Goal: Information Seeking & Learning: Learn about a topic

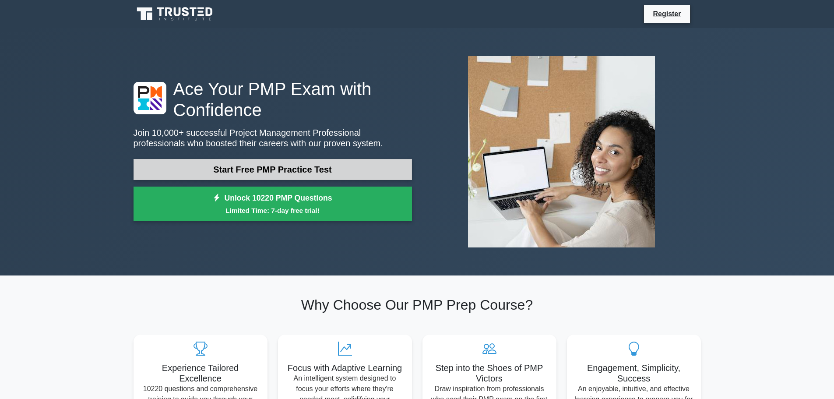
click at [293, 162] on link "Start Free PMP Practice Test" at bounding box center [272, 169] width 278 height 21
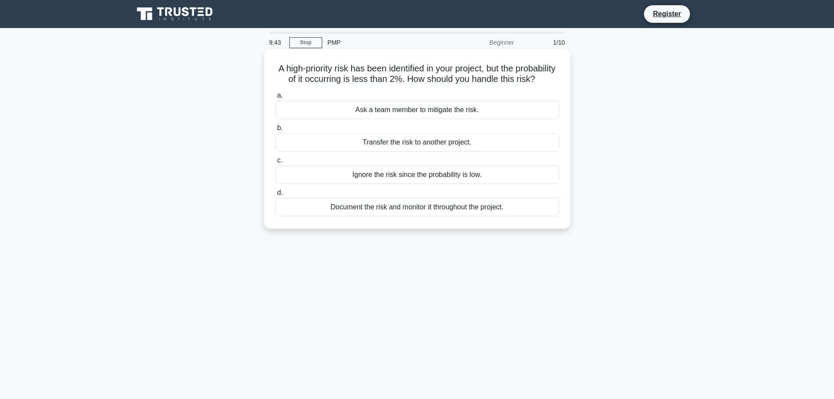
click at [412, 216] on div "Document the risk and monitor it throughout the project." at bounding box center [417, 207] width 284 height 18
click at [275, 196] on input "d. Document the risk and monitor it throughout the project." at bounding box center [275, 193] width 0 height 6
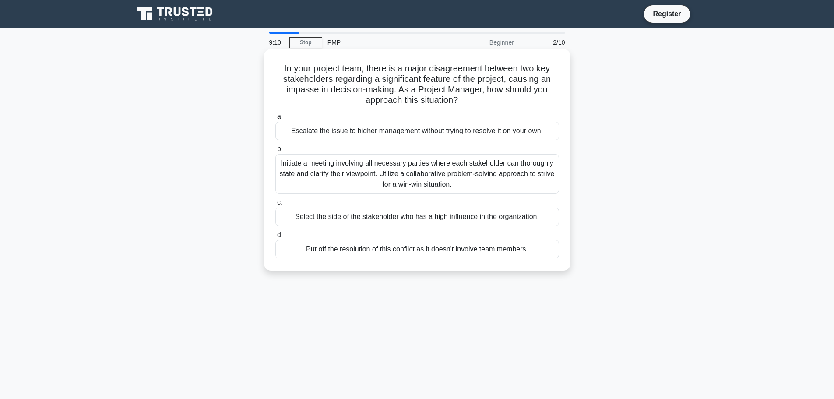
click at [424, 181] on div "Initiate a meeting involving all necessary parties where each stakeholder can t…" at bounding box center [417, 173] width 284 height 39
click at [275, 152] on input "b. Initiate a meeting involving all necessary parties where each stakeholder ca…" at bounding box center [275, 149] width 0 height 6
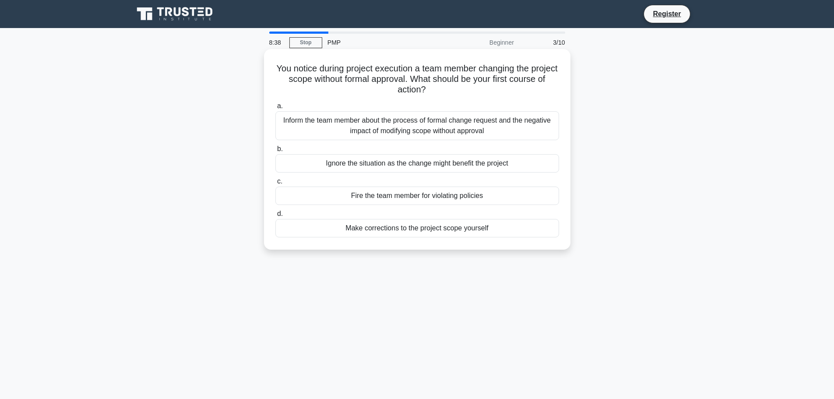
click at [414, 121] on div "Inform the team member about the process of formal change request and the negat…" at bounding box center [417, 125] width 284 height 29
click at [275, 109] on input "a. Inform the team member about the process of formal change request and the ne…" at bounding box center [275, 106] width 0 height 6
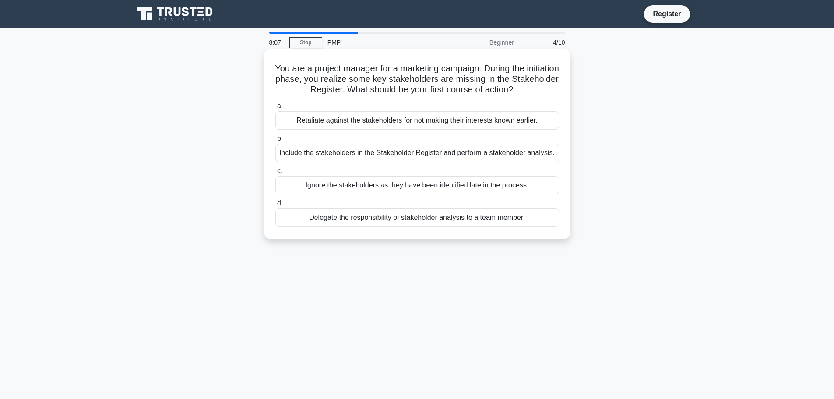
click at [414, 152] on div "Include the stakeholders in the Stakeholder Register and perform a stakeholder …" at bounding box center [417, 153] width 284 height 18
click at [275, 141] on input "b. Include the stakeholders in the Stakeholder Register and perform a stakehold…" at bounding box center [275, 139] width 0 height 6
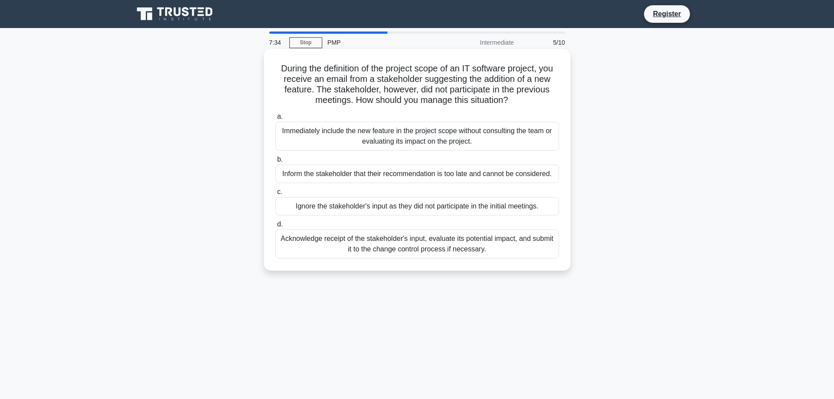
click at [455, 243] on div "Acknowledge receipt of the stakeholder's input, evaluate its potential impact, …" at bounding box center [417, 243] width 284 height 29
click at [275, 227] on input "d. Acknowledge receipt of the stakeholder's input, evaluate its potential impac…" at bounding box center [275, 224] width 0 height 6
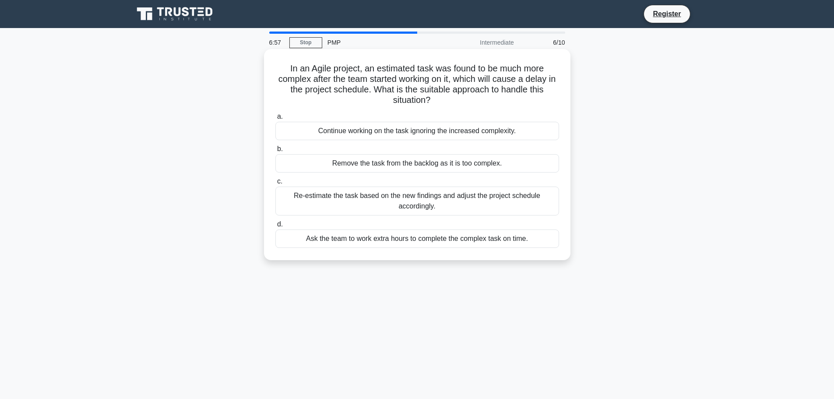
click at [424, 200] on div "Re-estimate the task based on the new findings and adjust the project schedule …" at bounding box center [417, 200] width 284 height 29
click at [275, 184] on input "c. Re-estimate the task based on the new findings and adjust the project schedu…" at bounding box center [275, 182] width 0 height 6
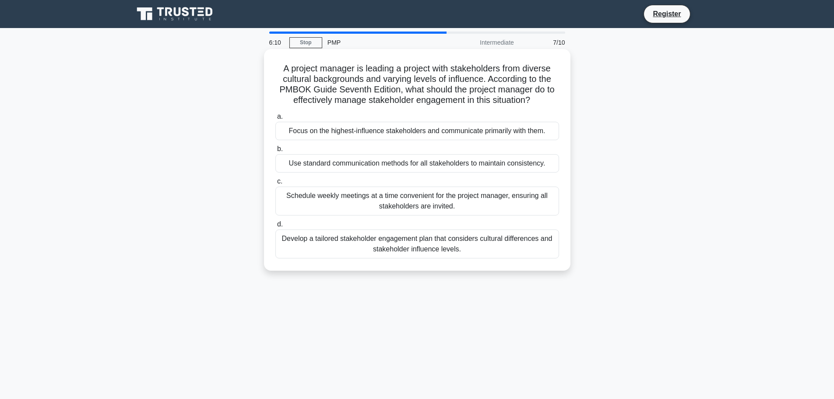
click at [414, 250] on div "Develop a tailored stakeholder engagement plan that considers cultural differen…" at bounding box center [417, 243] width 284 height 29
click at [275, 227] on input "d. Develop a tailored stakeholder engagement plan that considers cultural diffe…" at bounding box center [275, 224] width 0 height 6
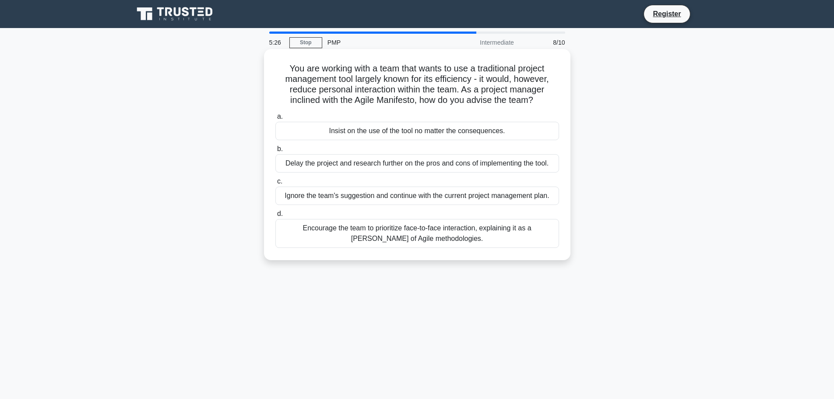
click at [454, 230] on div "Encourage the team to prioritize face-to-face interaction, explaining it as a t…" at bounding box center [417, 233] width 284 height 29
click at [275, 217] on input "d. Encourage the team to prioritize face-to-face interaction, explaining it as …" at bounding box center [275, 214] width 0 height 6
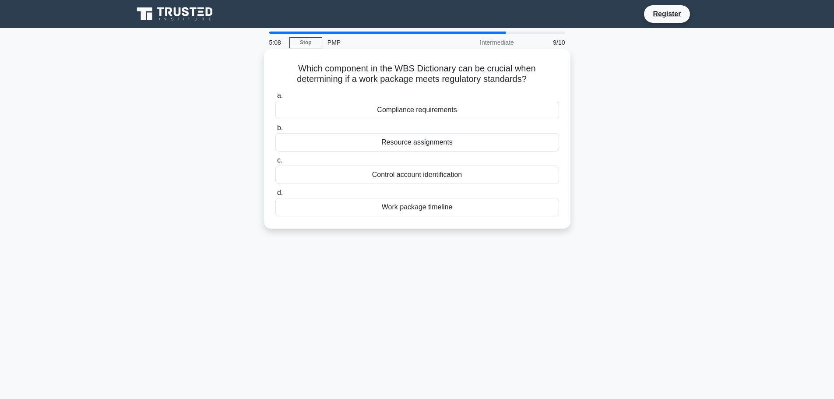
click at [424, 110] on div "Compliance requirements" at bounding box center [417, 110] width 284 height 18
click at [275, 98] on input "a. Compliance requirements" at bounding box center [275, 96] width 0 height 6
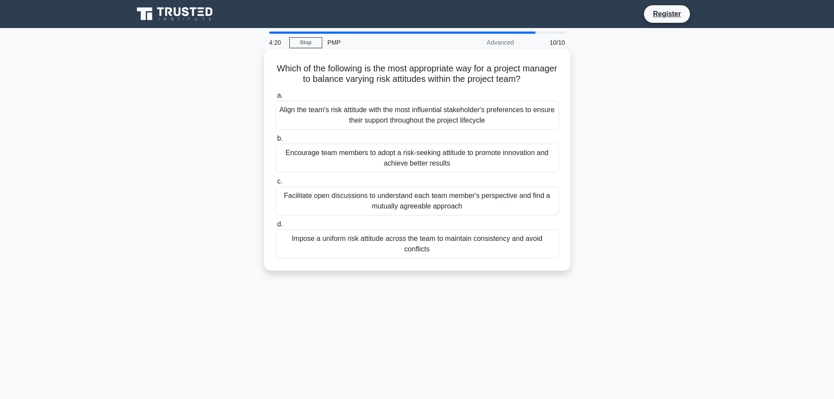
click at [383, 242] on div "Impose a uniform risk attitude across the team to maintain consistency and avoi…" at bounding box center [417, 243] width 284 height 29
click at [275, 227] on input "d. Impose a uniform risk attitude across the team to maintain consistency and a…" at bounding box center [275, 224] width 0 height 6
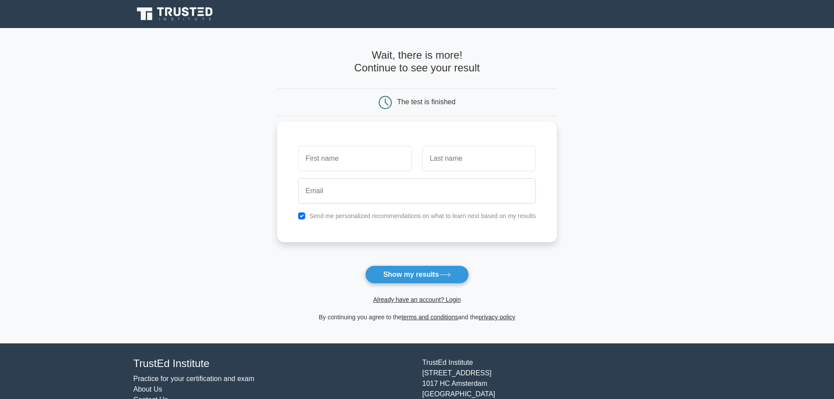
click at [334, 157] on input "text" at bounding box center [354, 158] width 113 height 25
type input "Sami"
click at [444, 158] on input "text" at bounding box center [478, 158] width 113 height 25
type input "Khalifa"
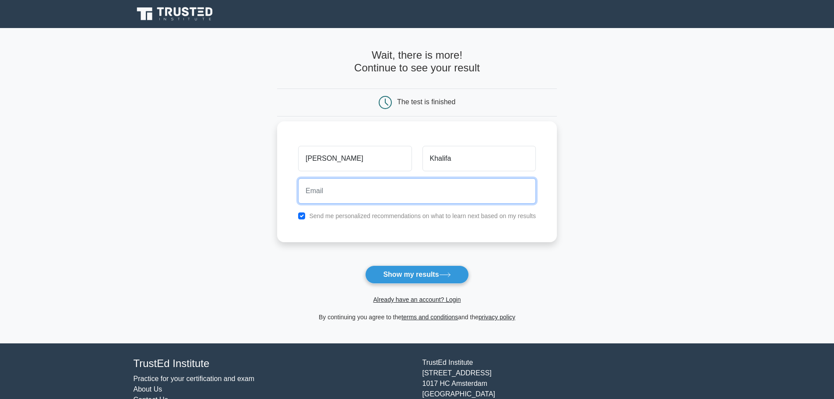
click at [368, 190] on input "email" at bounding box center [417, 190] width 238 height 25
type input "skhalifa1975@yahoo.com"
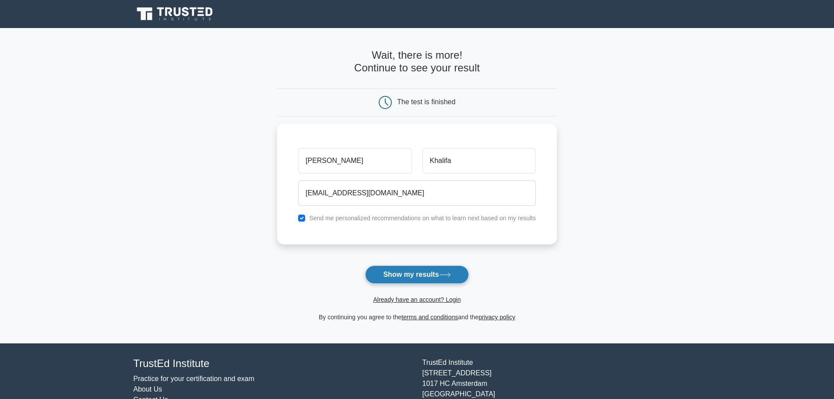
click at [403, 269] on button "Show my results" at bounding box center [416, 274] width 103 height 18
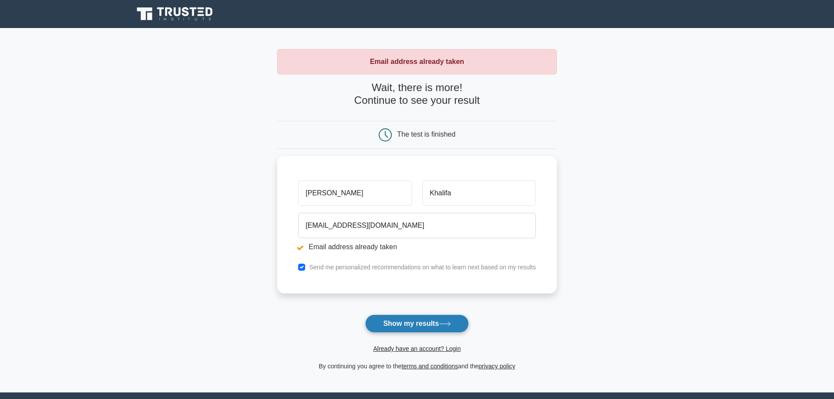
click at [400, 322] on button "Show my results" at bounding box center [416, 323] width 103 height 18
click at [411, 325] on button "Show my results" at bounding box center [416, 323] width 103 height 18
click at [412, 325] on button "Show my results" at bounding box center [416, 323] width 103 height 18
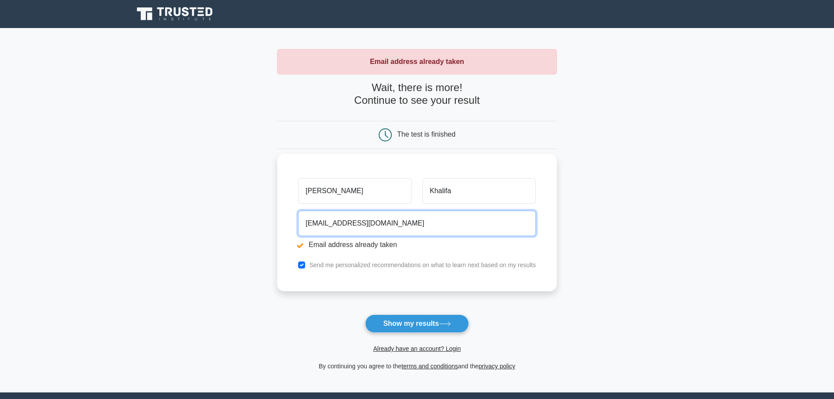
click at [410, 221] on input "[EMAIL_ADDRESS][DOMAIN_NAME]" at bounding box center [417, 222] width 238 height 25
type input "s"
type input "[EMAIL_ADDRESS][DOMAIN_NAME]"
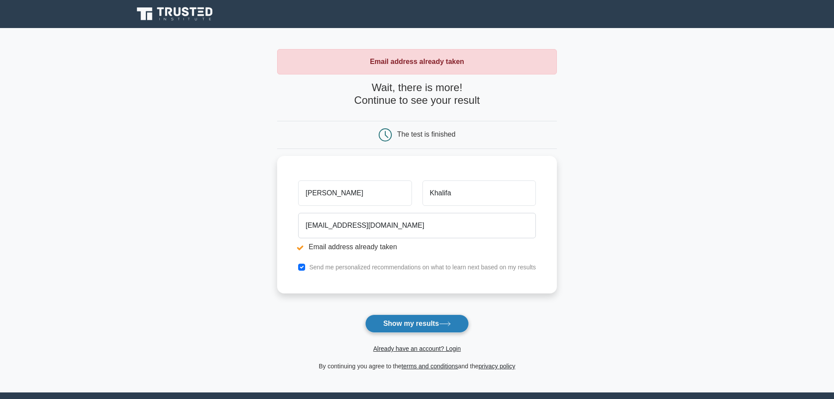
click at [397, 319] on button "Show my results" at bounding box center [416, 323] width 103 height 18
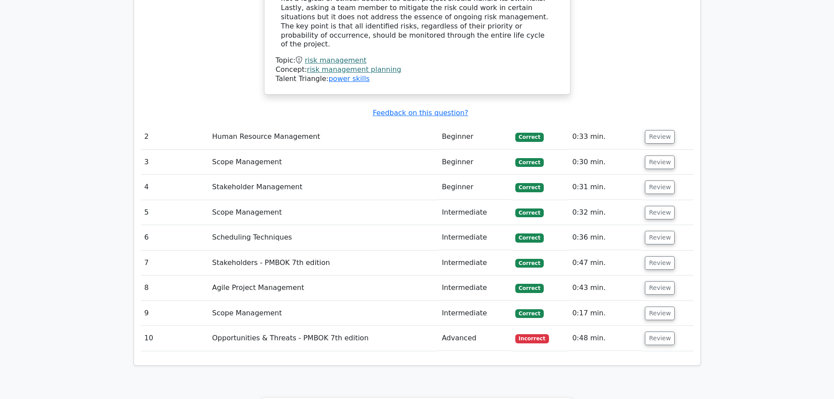
scroll to position [1094, 0]
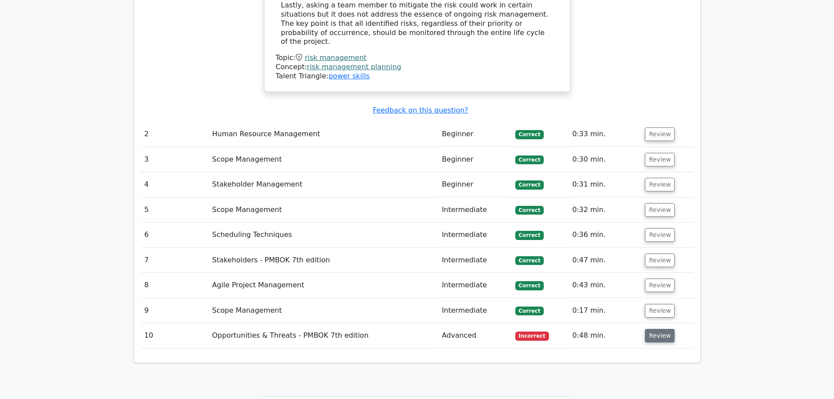
click at [654, 329] on button "Review" at bounding box center [660, 336] width 30 height 14
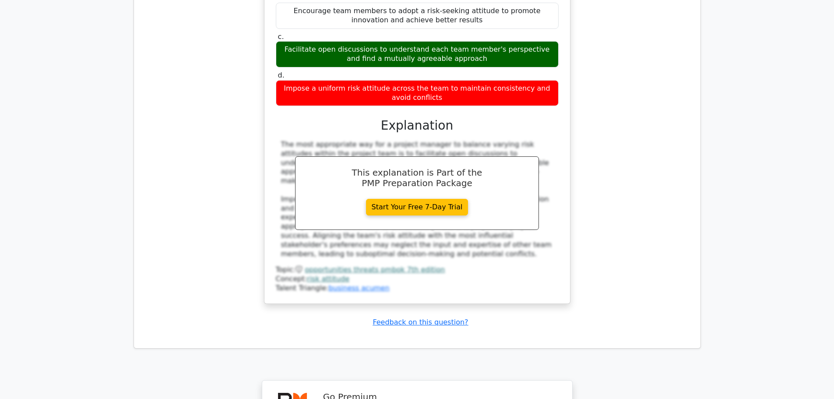
scroll to position [1530, 0]
